Goal: Information Seeking & Learning: Learn about a topic

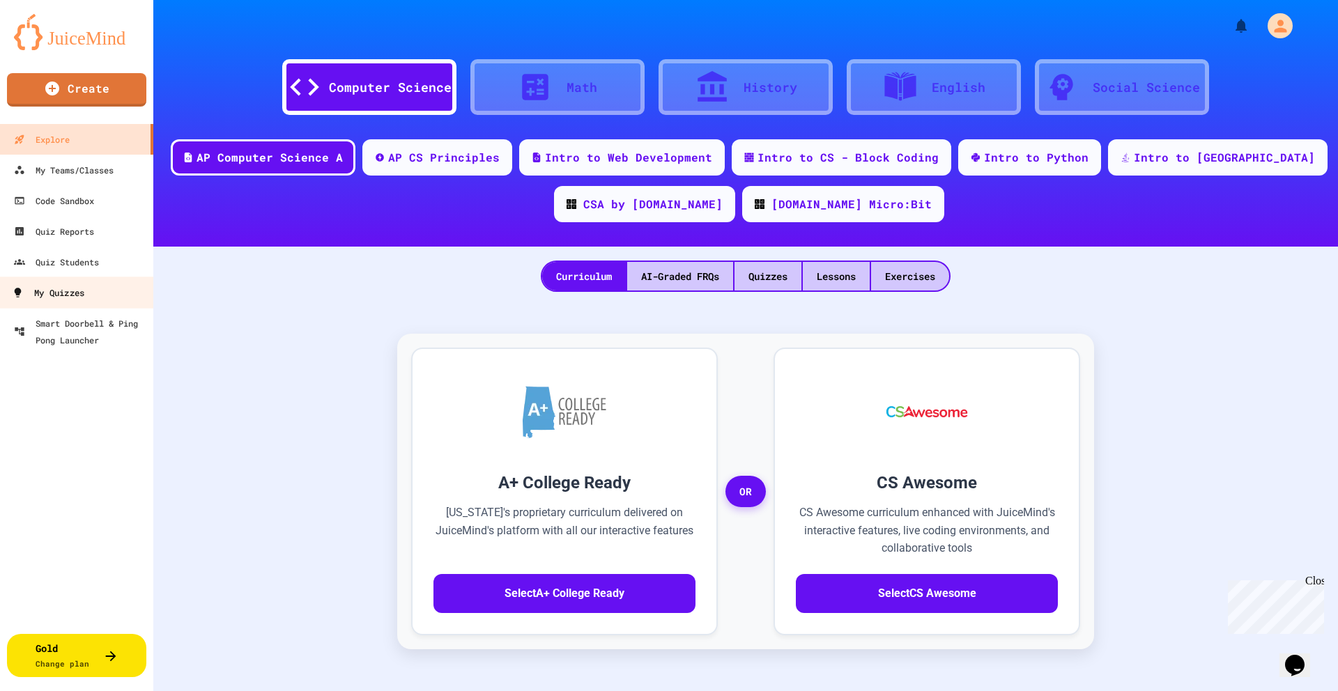
click at [79, 295] on div "My Quizzes" at bounding box center [48, 292] width 72 height 17
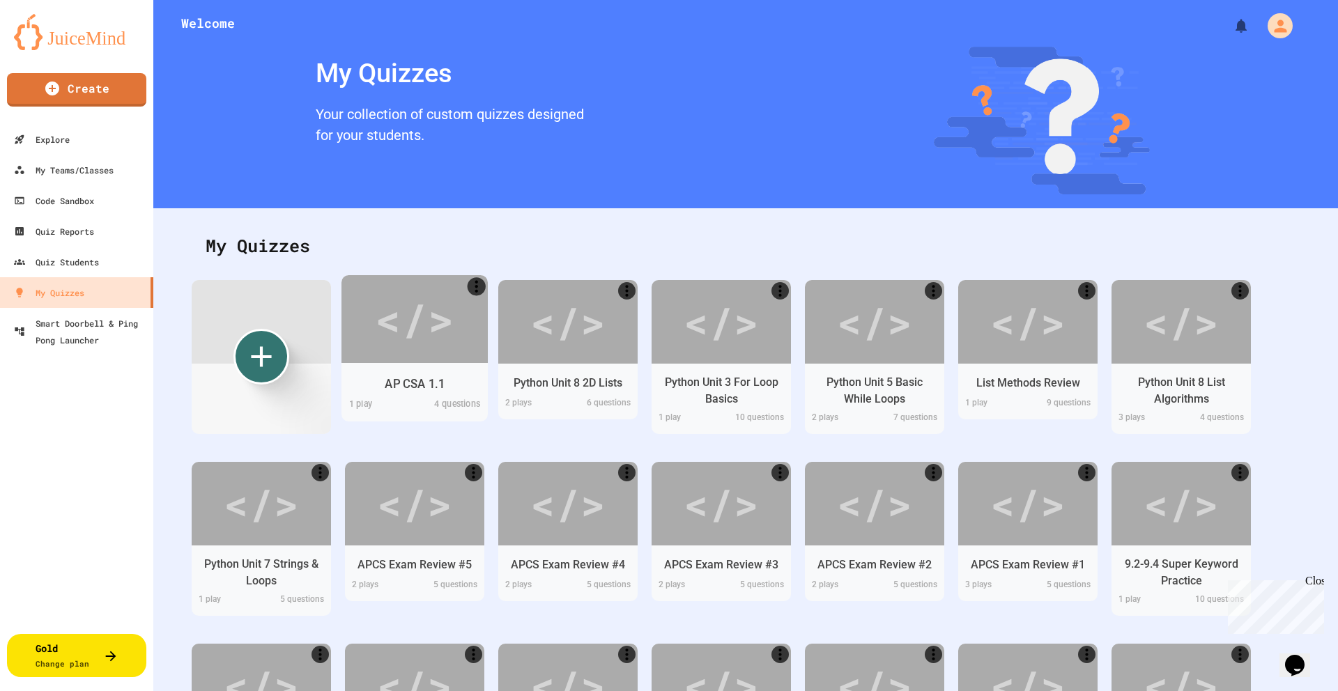
click at [446, 333] on div "</>" at bounding box center [414, 319] width 79 height 66
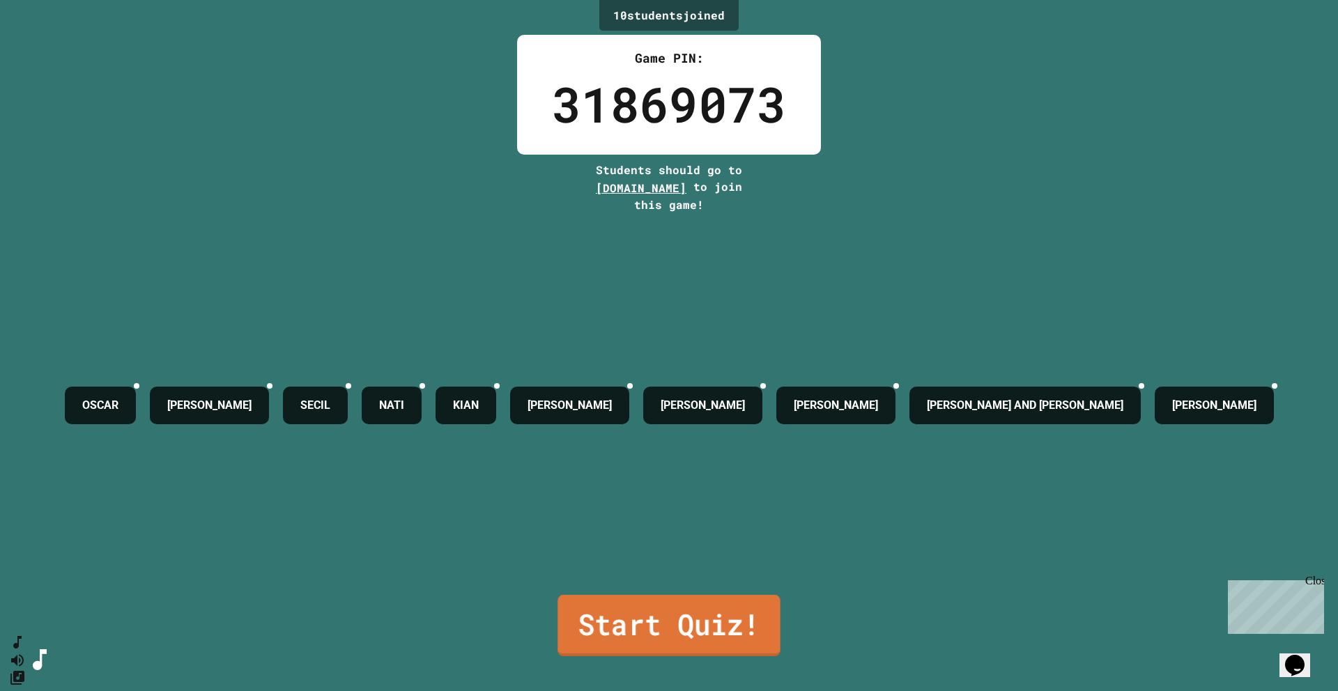
click at [620, 493] on link "Start Quiz!" at bounding box center [669, 625] width 222 height 61
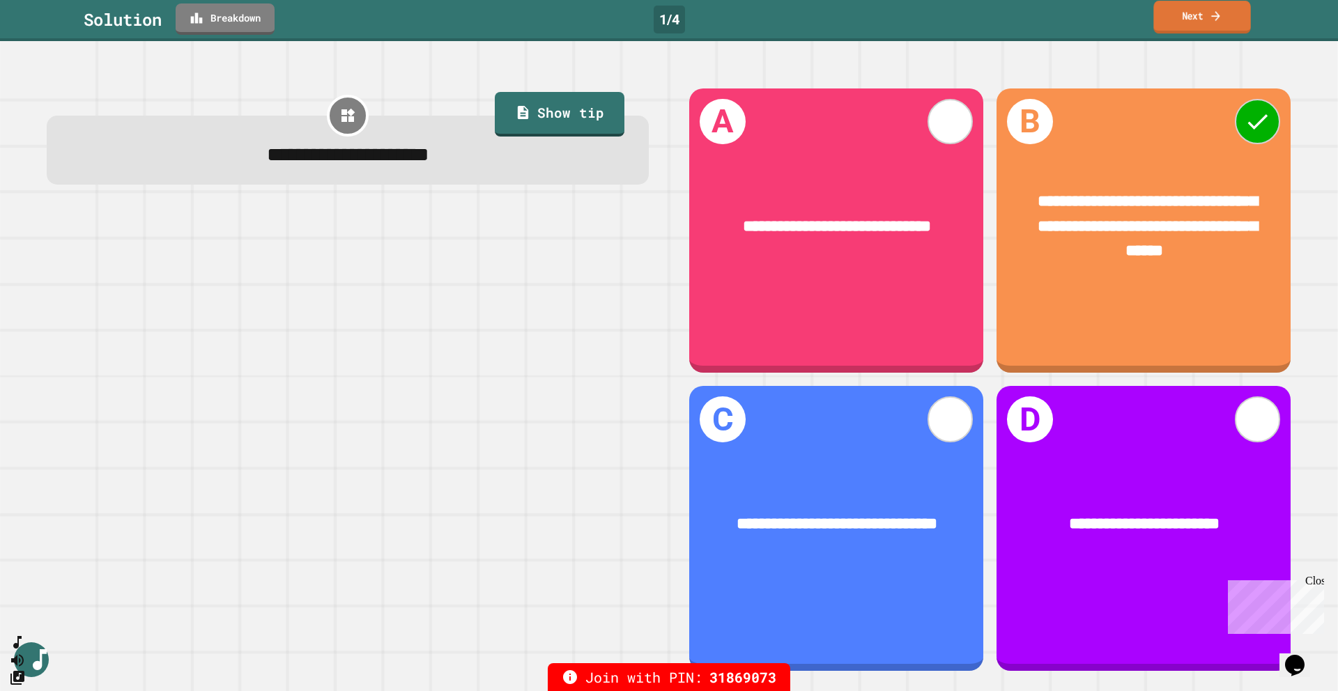
click at [1024, 12] on link "Next" at bounding box center [1201, 17] width 97 height 33
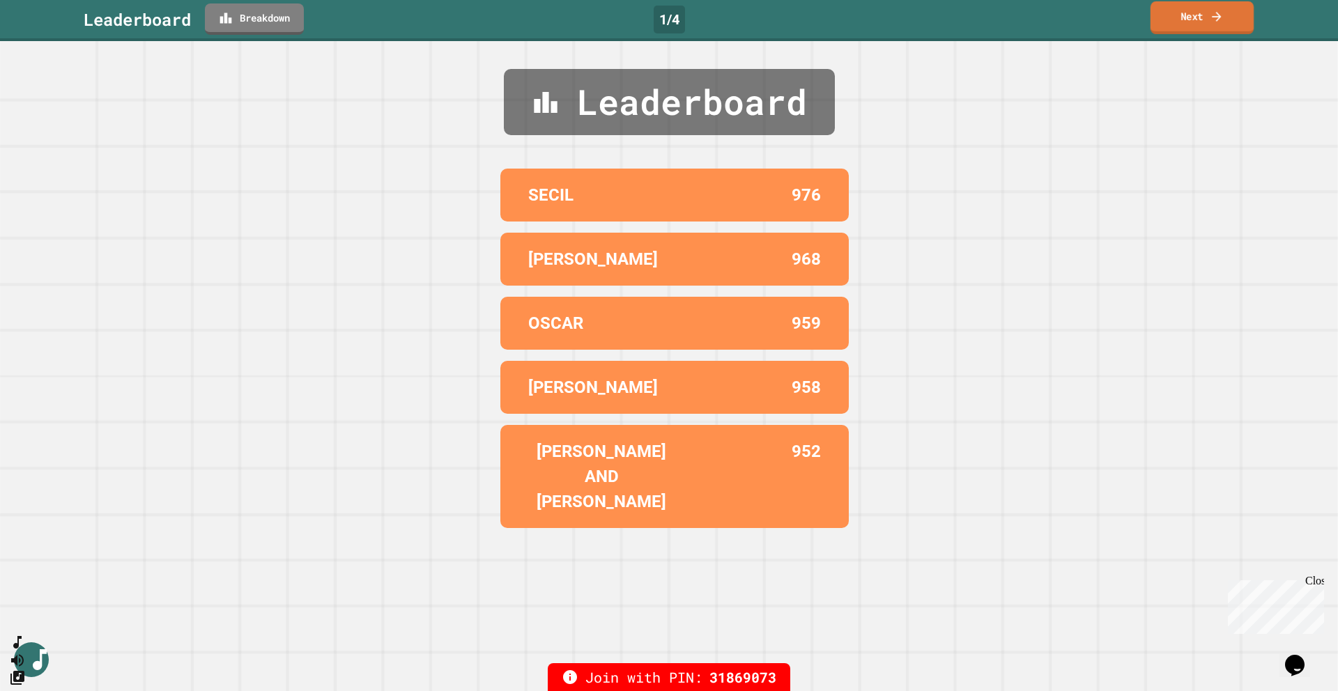
click at [1024, 20] on link "Next" at bounding box center [1202, 17] width 103 height 33
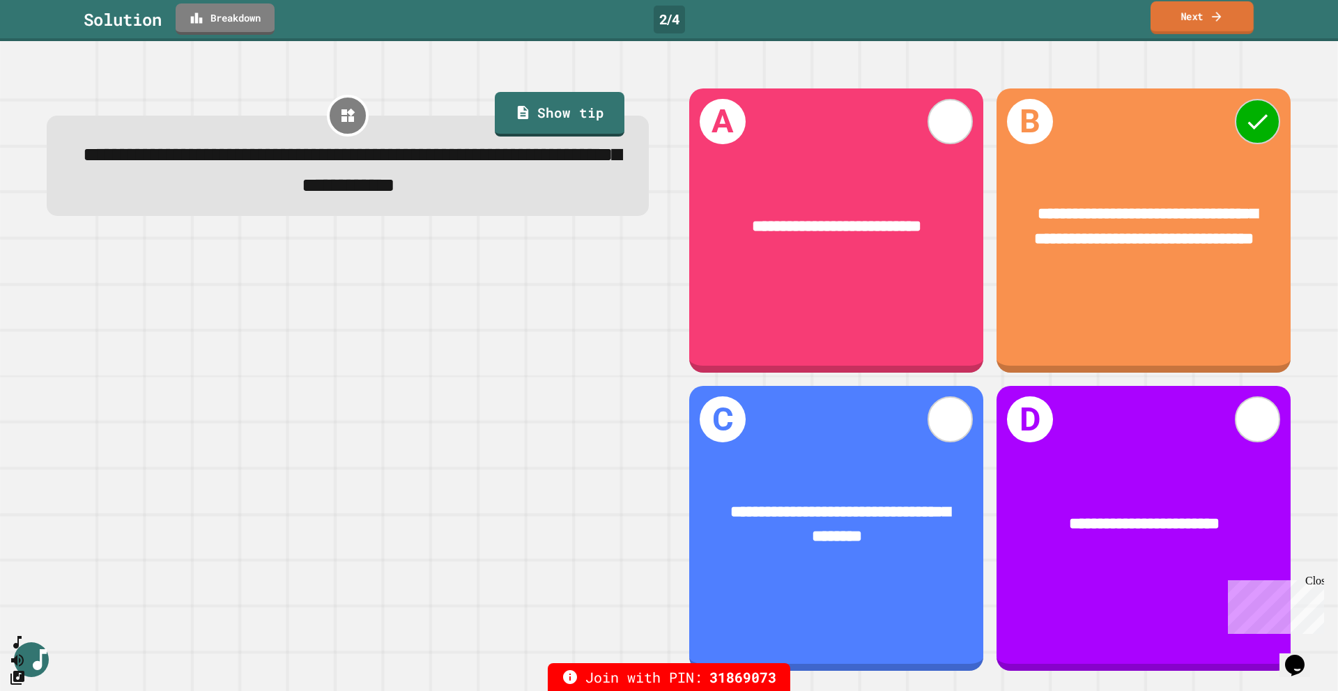
click at [1024, 21] on link "Next" at bounding box center [1202, 17] width 103 height 33
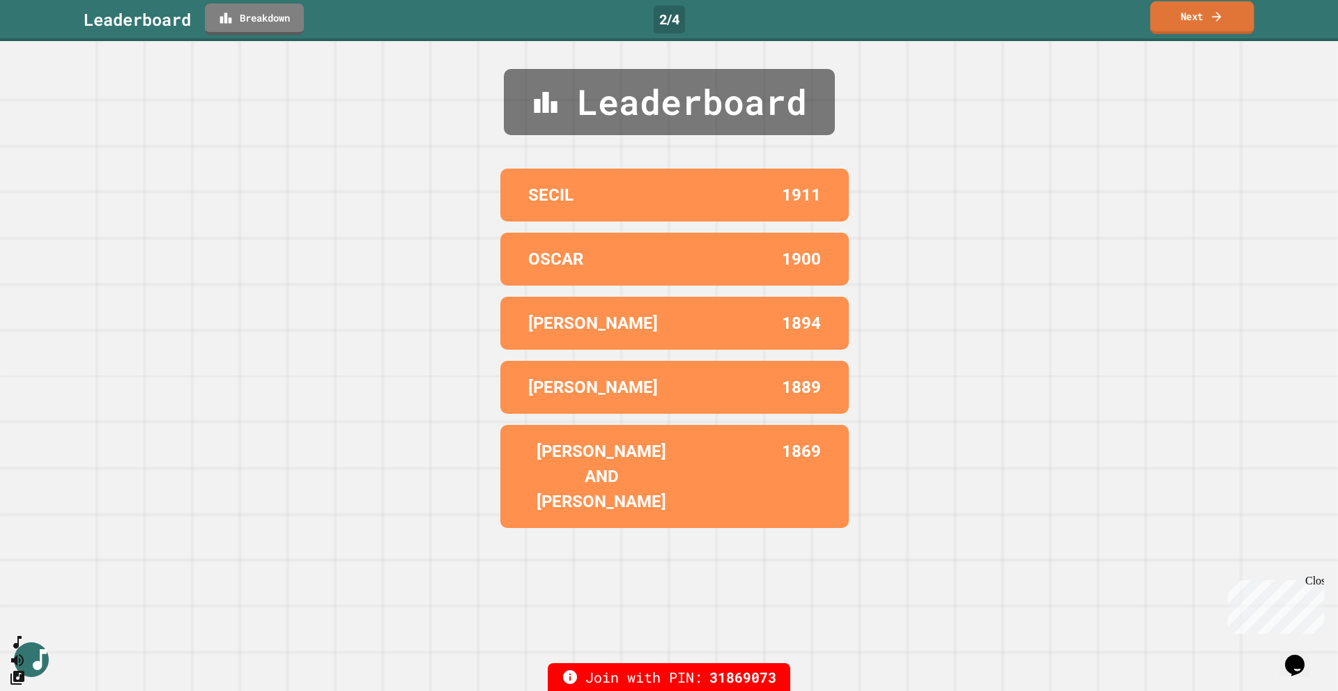
click at [1024, 20] on link "Next" at bounding box center [1203, 17] width 104 height 33
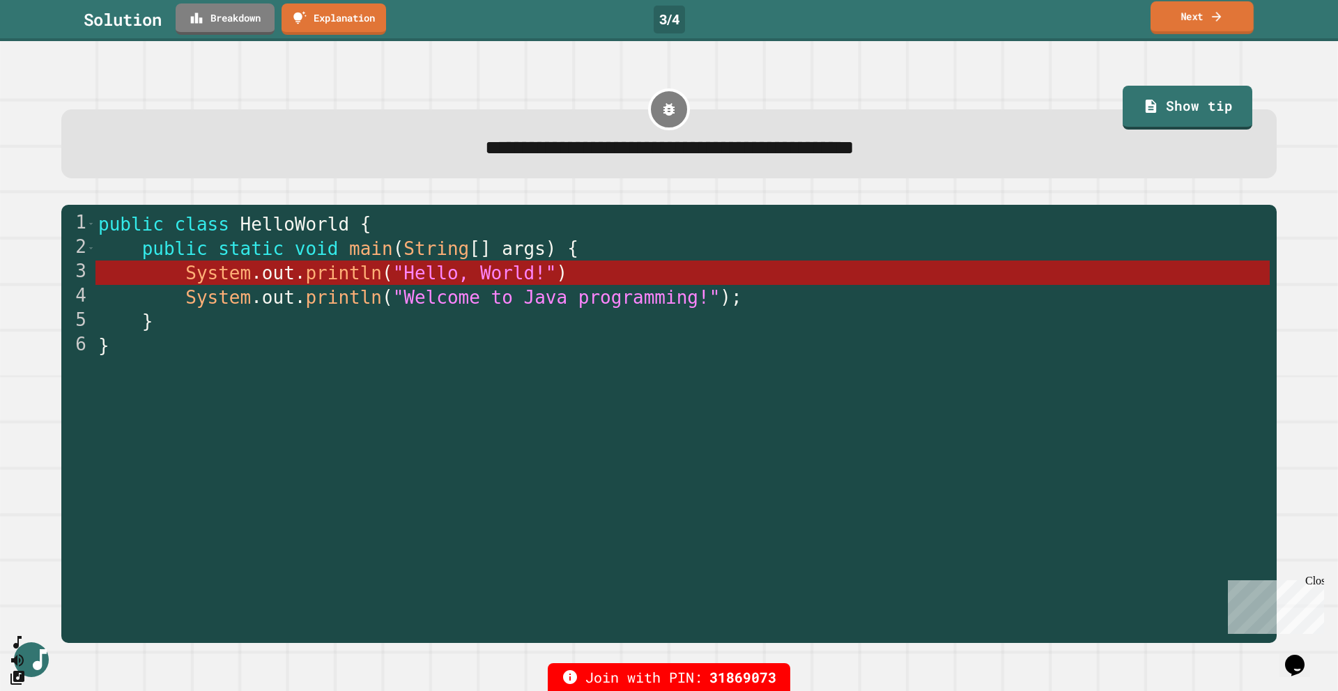
click at [1024, 20] on link "Next" at bounding box center [1202, 17] width 103 height 33
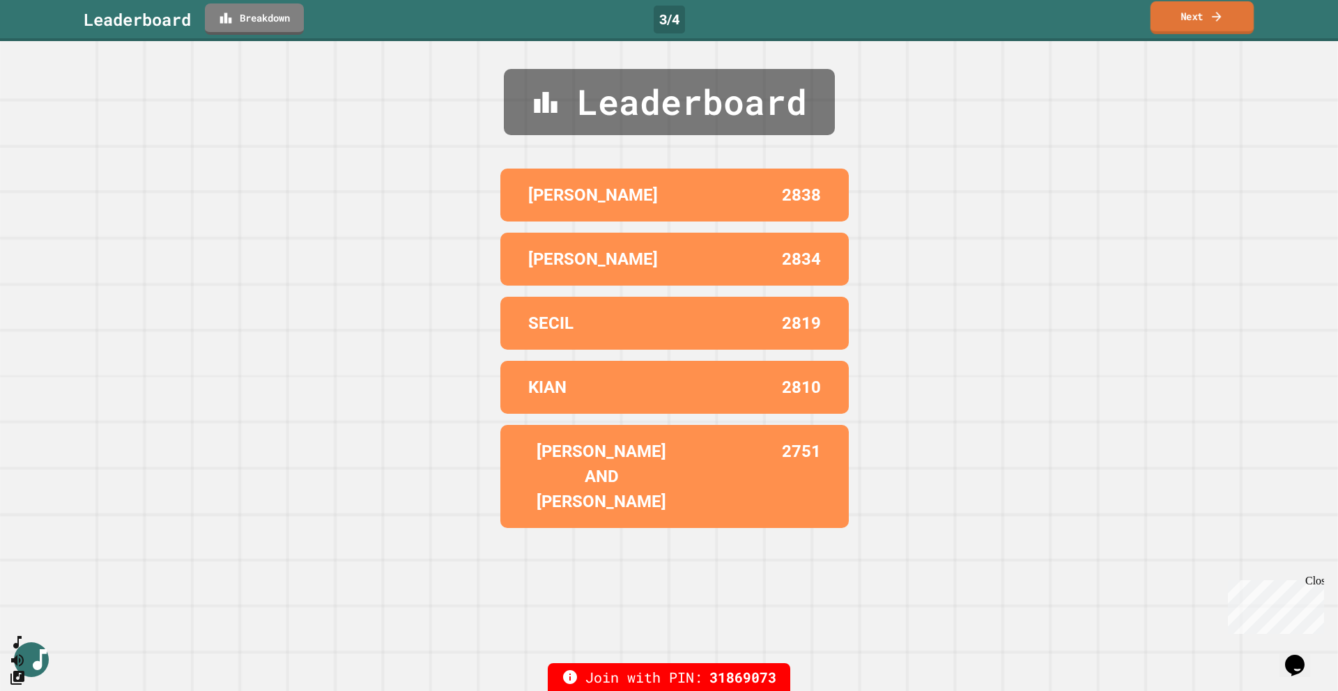
click at [1024, 22] on link "Next" at bounding box center [1203, 17] width 104 height 33
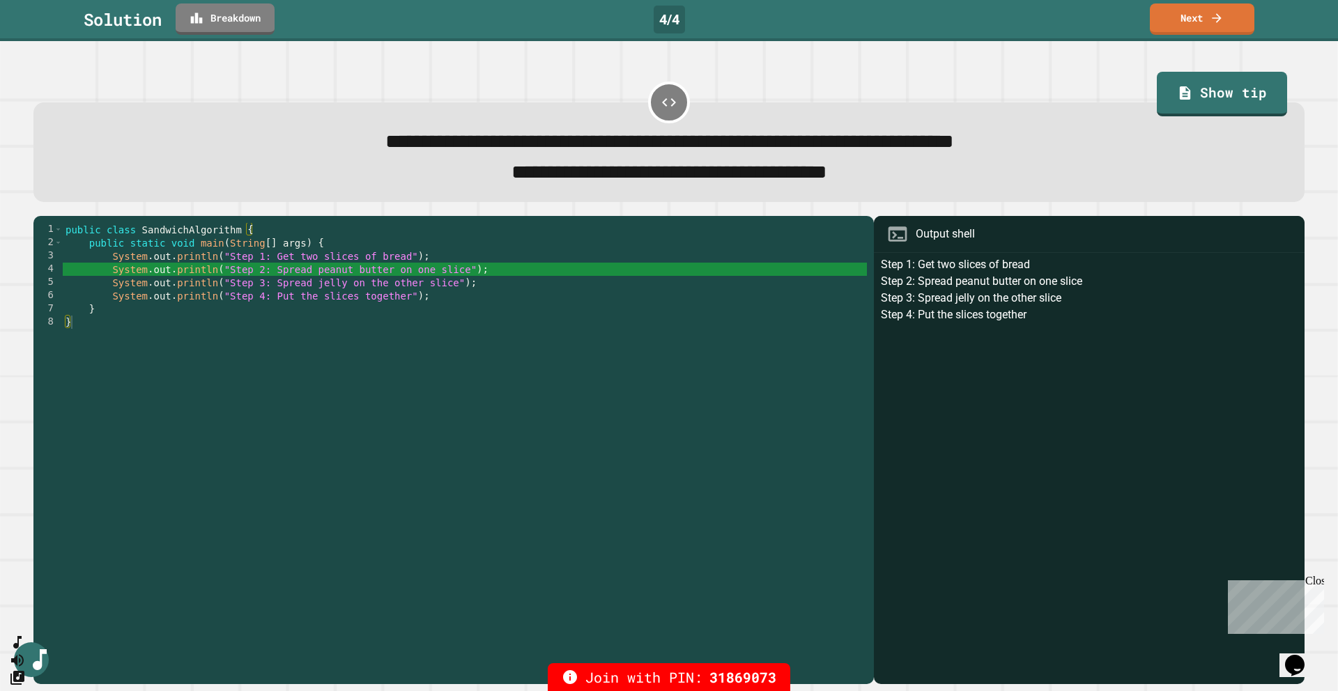
drag, startPoint x: 866, startPoint y: 284, endPoint x: 1132, endPoint y: 300, distance: 266.0
click at [1024, 302] on div "Step 1: Get two slices of bread Step 2: Spread peanut butter on one slice Step …" at bounding box center [1089, 470] width 417 height 429
click at [1024, 293] on div "Step 1: Get two slices of bread Step 2: Spread peanut butter on one slice Step …" at bounding box center [1089, 470] width 417 height 429
click at [1024, 17] on icon at bounding box center [1217, 16] width 14 height 15
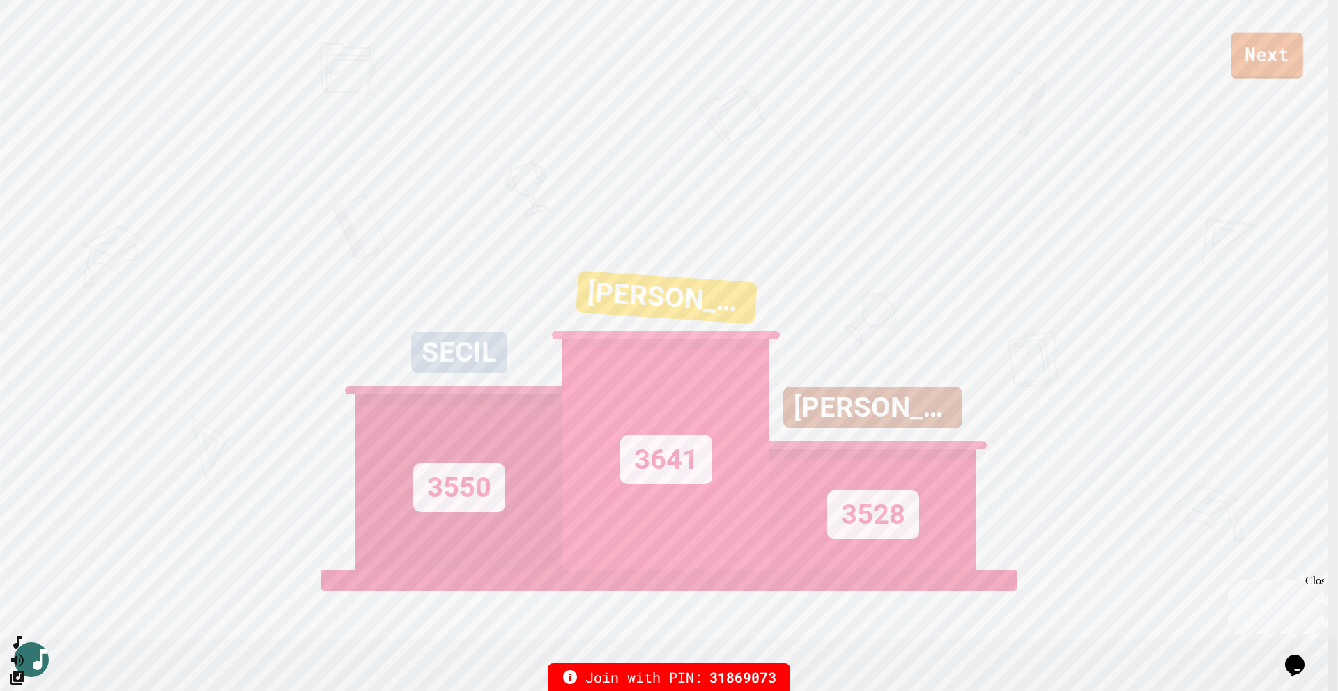
click at [1024, 57] on link "Next" at bounding box center [1267, 56] width 72 height 46
